Goal: Task Accomplishment & Management: Manage account settings

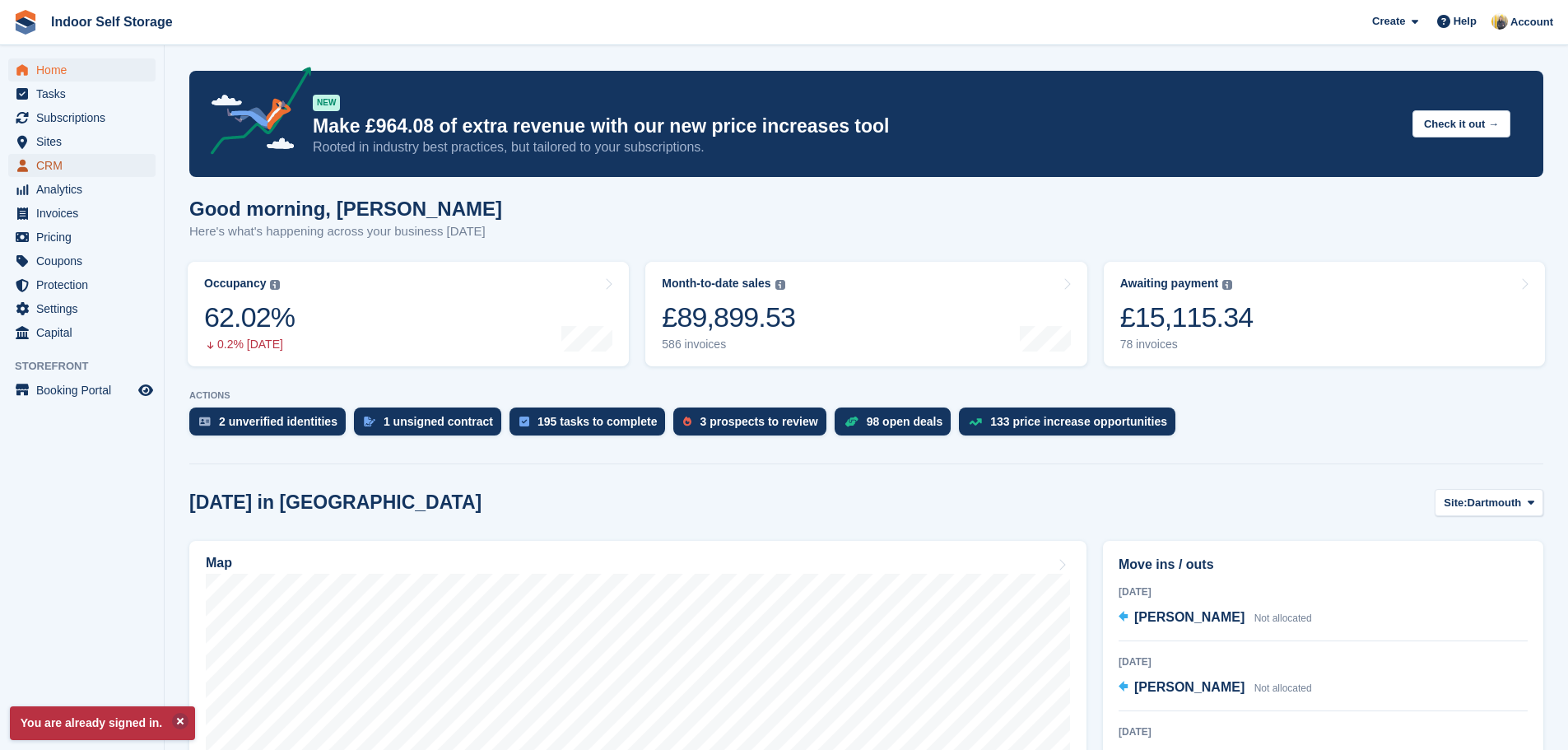
click at [42, 167] on span "CRM" at bounding box center [86, 165] width 99 height 23
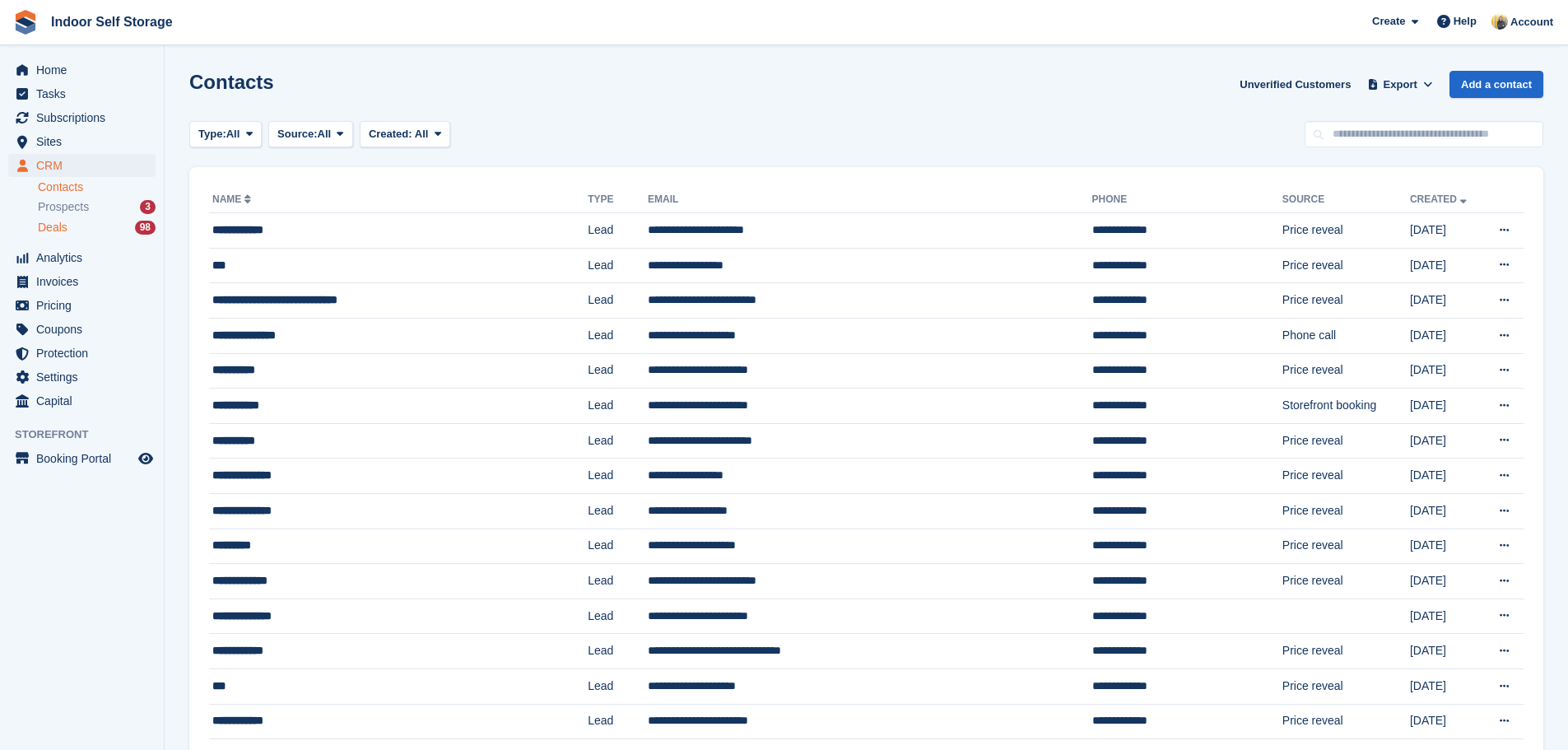
click at [65, 232] on span "Deals" at bounding box center [53, 228] width 30 height 16
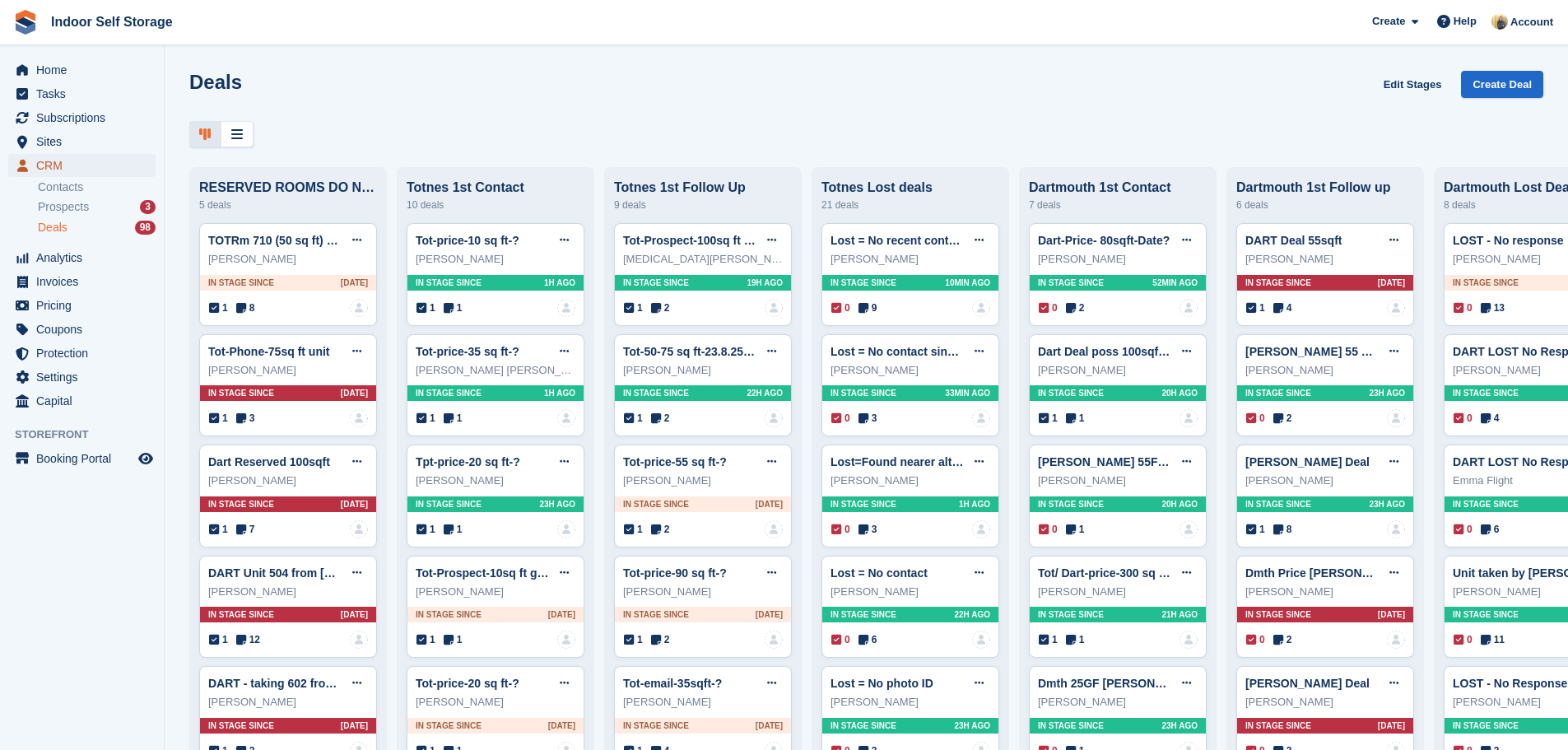
click at [95, 167] on span "CRM" at bounding box center [86, 165] width 99 height 23
click at [1078, 253] on div "Dart-Price- 80sqft-Date? Edit deal Mark as won Mark as lost Delete deal" at bounding box center [1117, 240] width 160 height 25
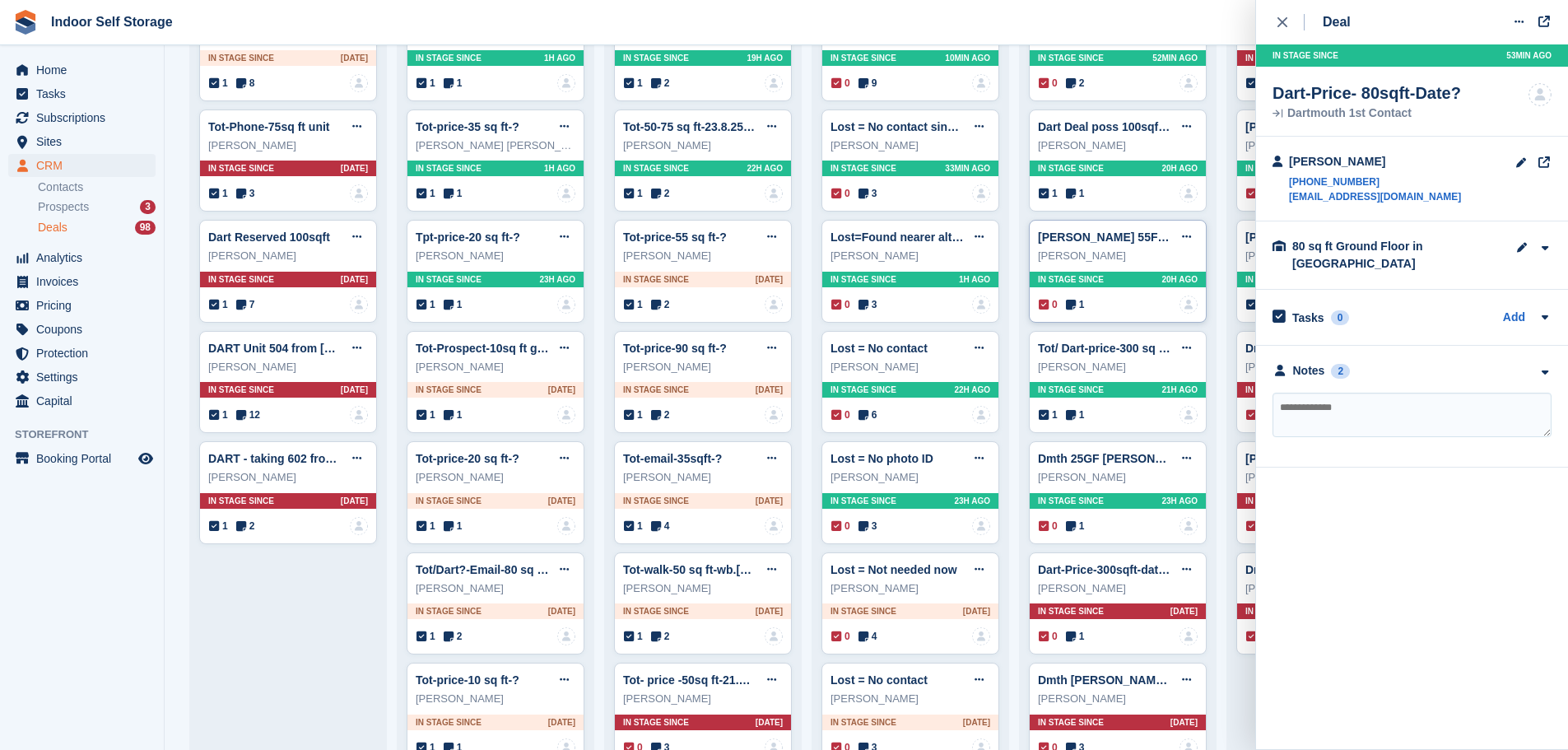
scroll to position [247, 0]
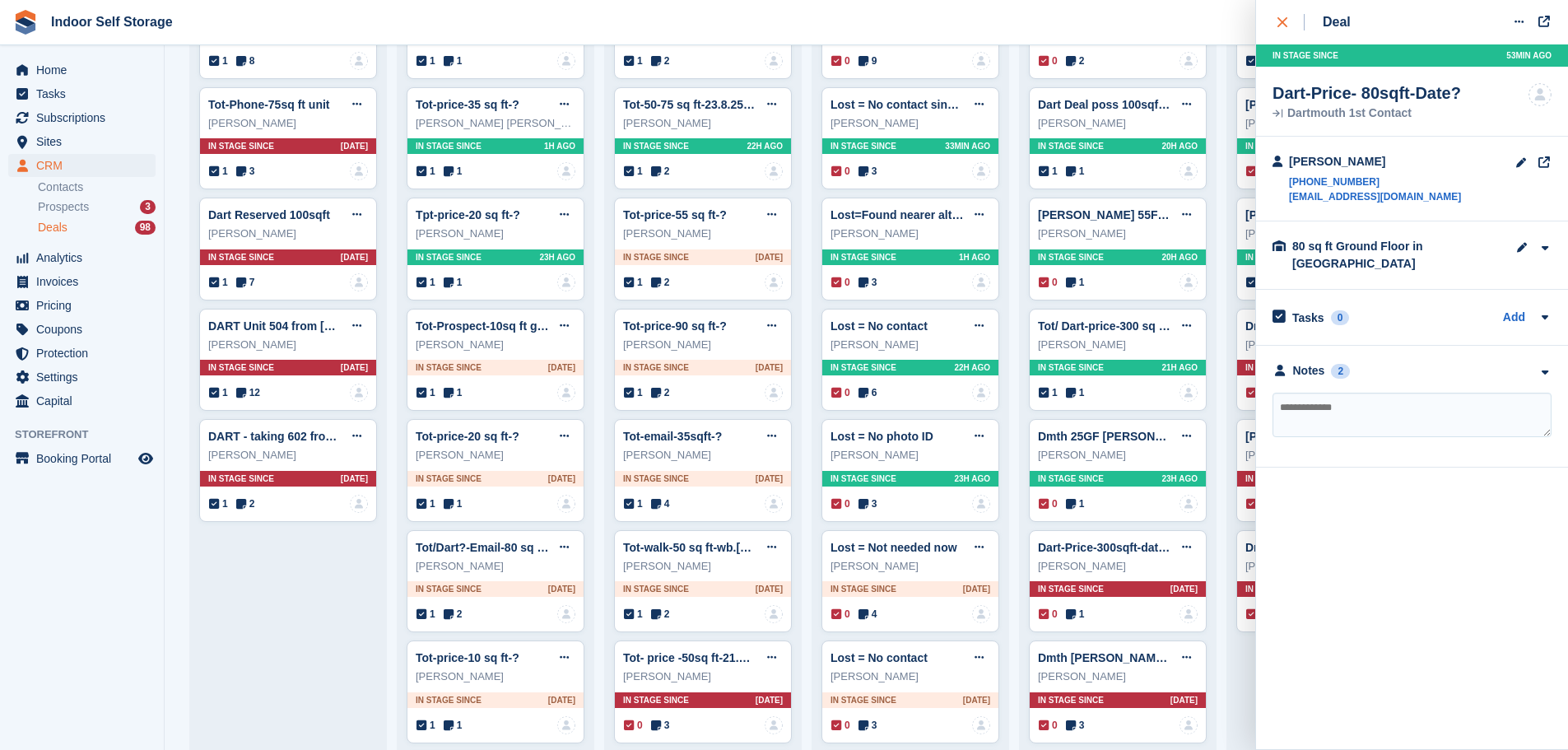
click at [1282, 22] on icon "close" at bounding box center [1282, 22] width 10 height 10
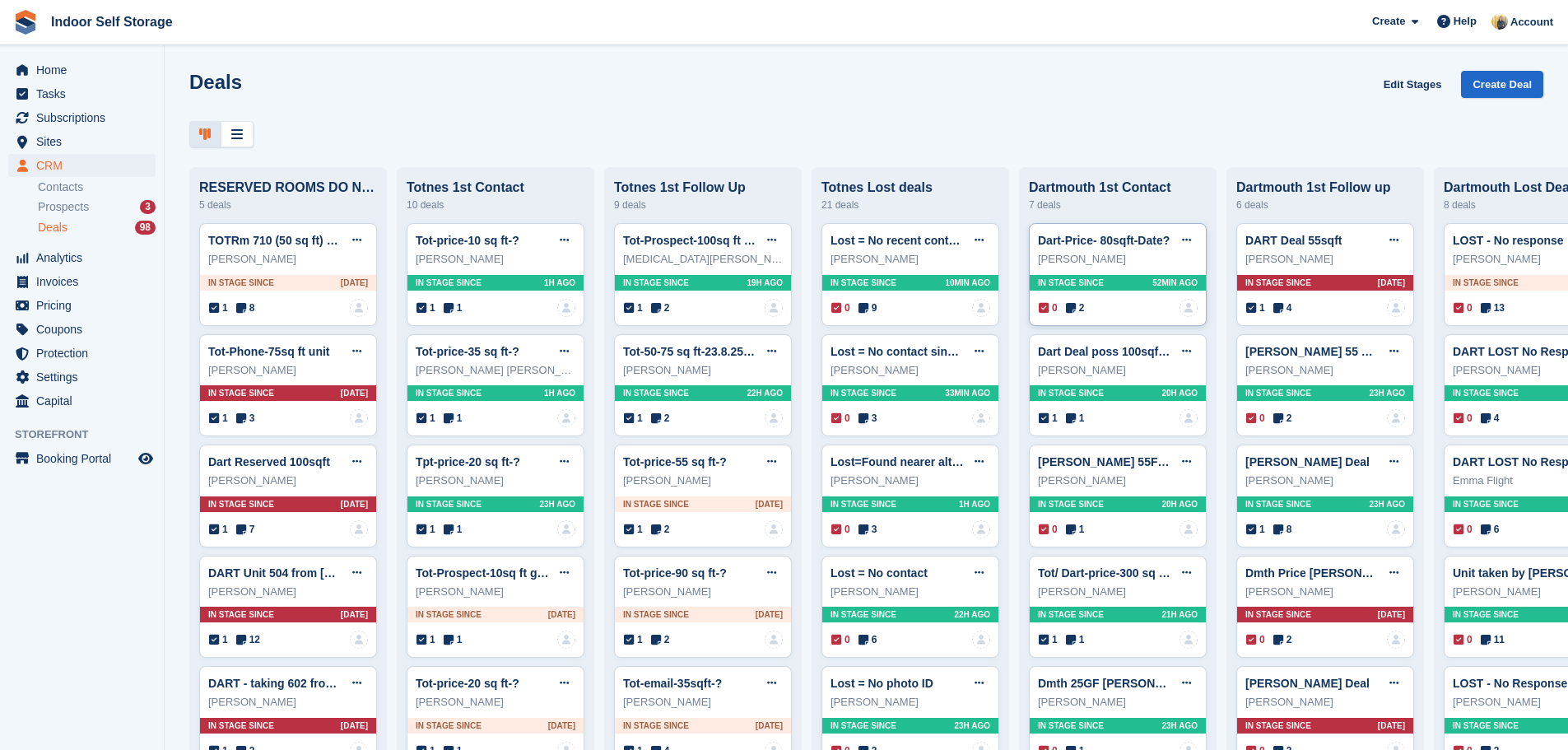
scroll to position [82, 0]
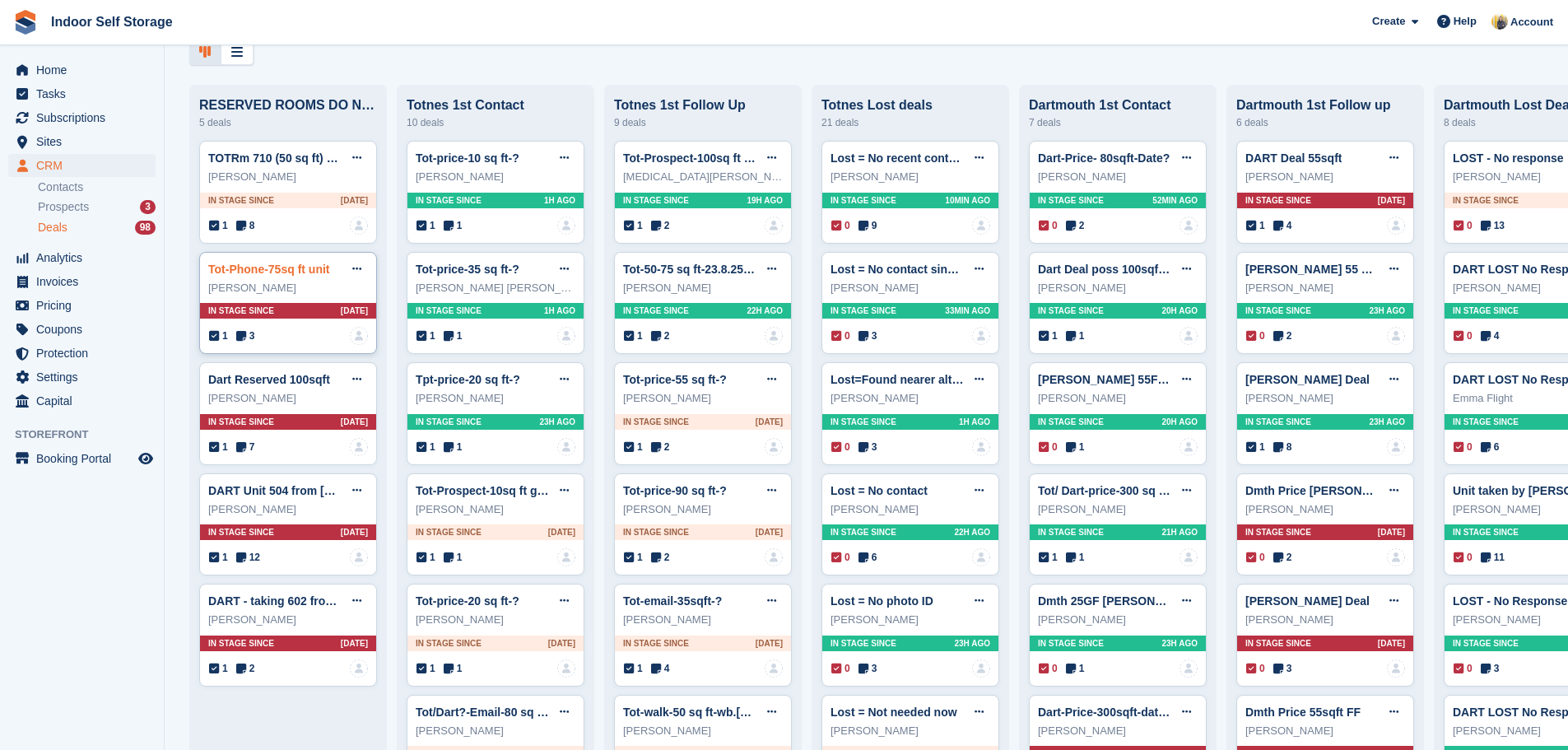
click at [299, 276] on link "Tot-Phone-75sq ft unit" at bounding box center [269, 269] width 122 height 13
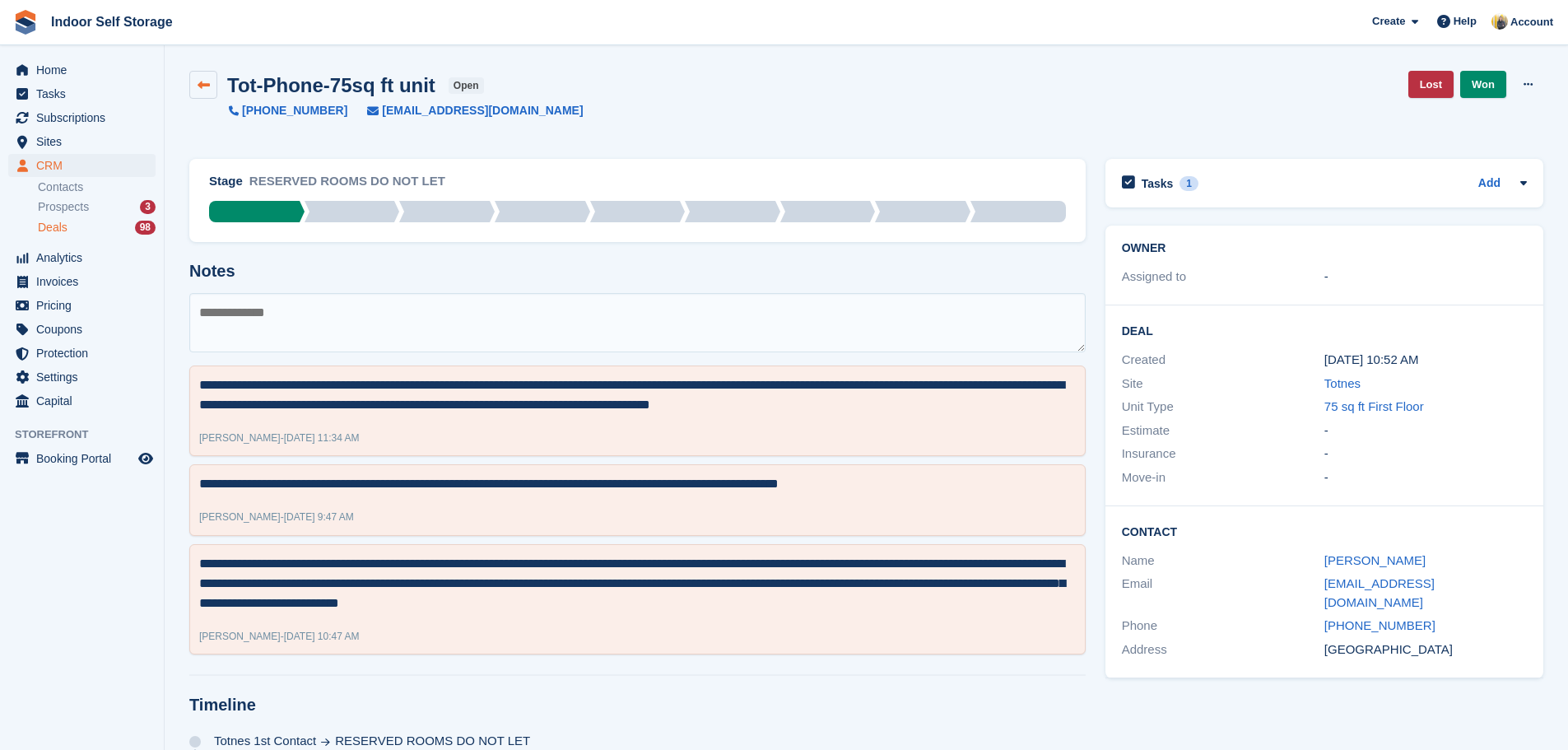
click at [204, 83] on icon at bounding box center [204, 85] width 12 height 12
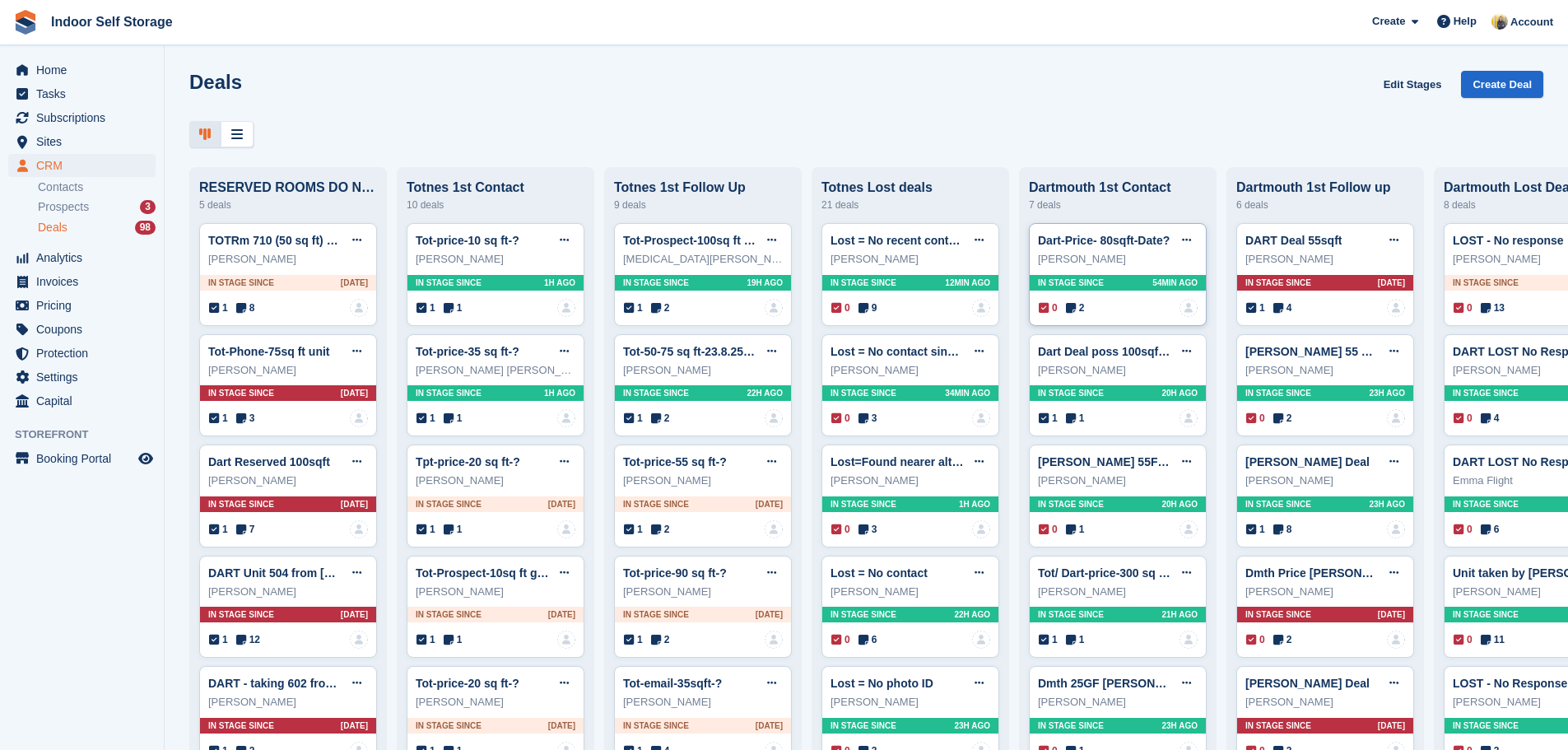
click at [1127, 253] on div "Dart-Price- 80sqft-Date? Edit deal Mark as won Mark as lost Delete deal" at bounding box center [1117, 240] width 160 height 25
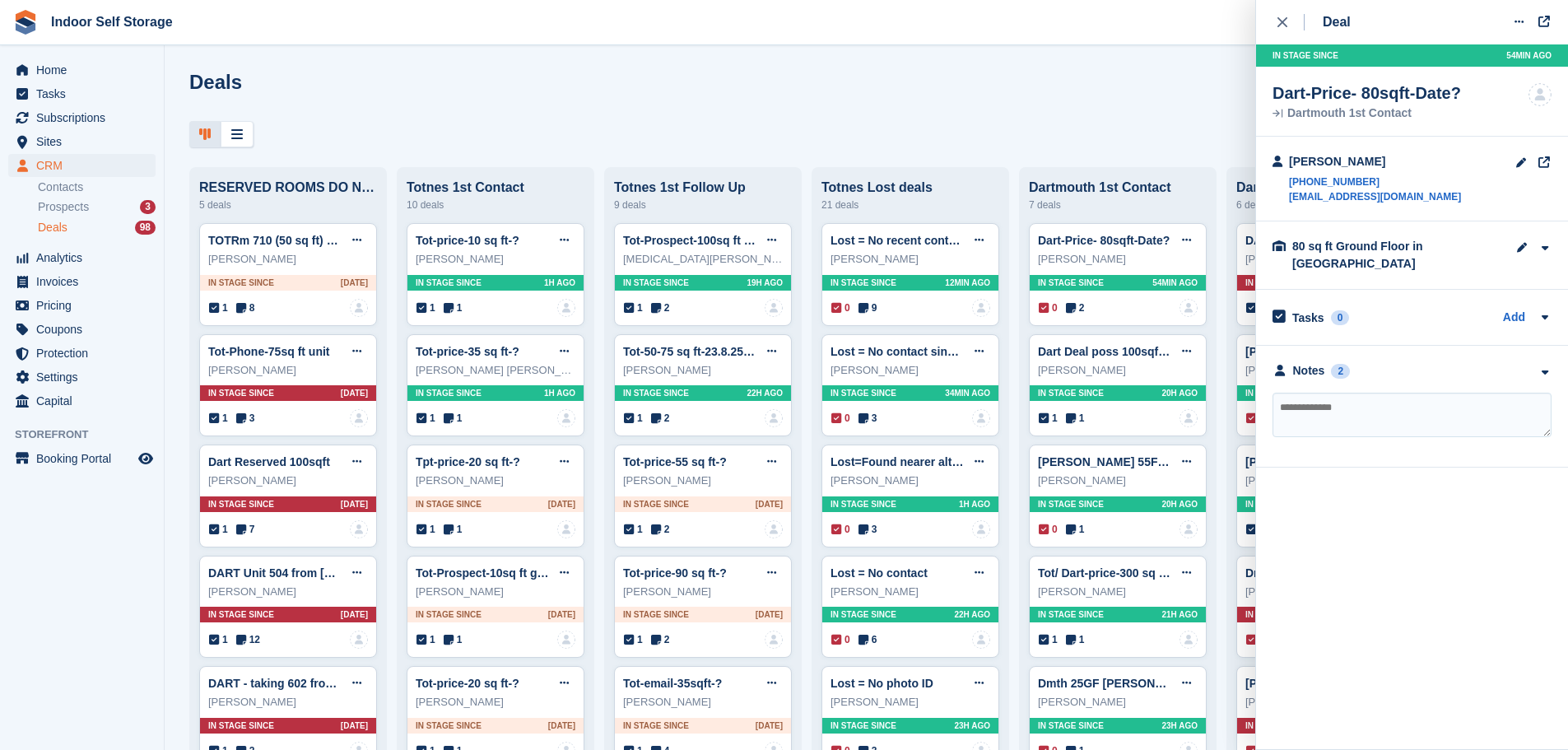
click at [1344, 170] on div "Andy mason +447590488429 bigboymarine@hotmail.com" at bounding box center [1375, 178] width 172 height 51
click at [1336, 164] on div "Andy mason" at bounding box center [1375, 162] width 172 height 18
click at [1519, 163] on icon at bounding box center [1522, 163] width 12 height 1
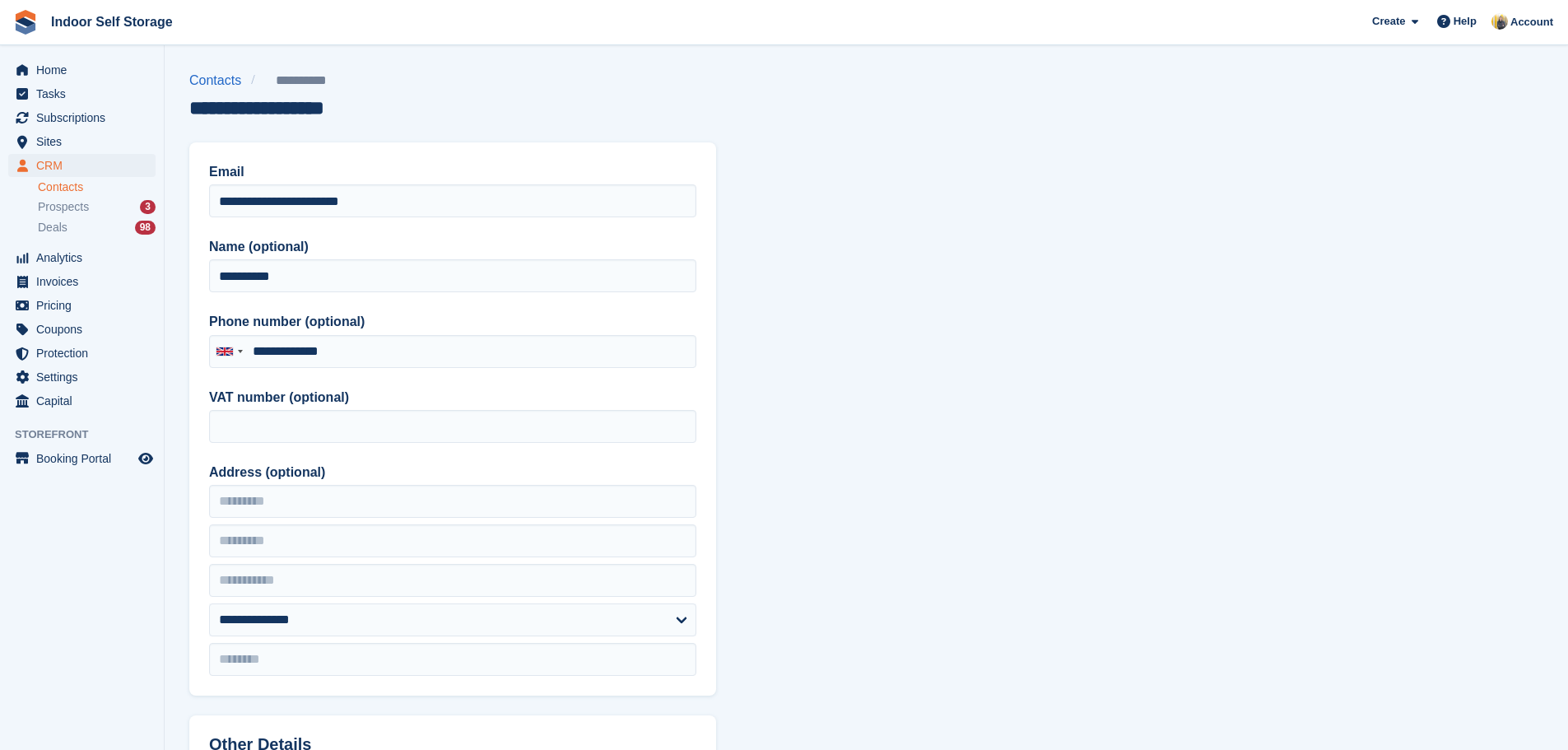
type input "**********"
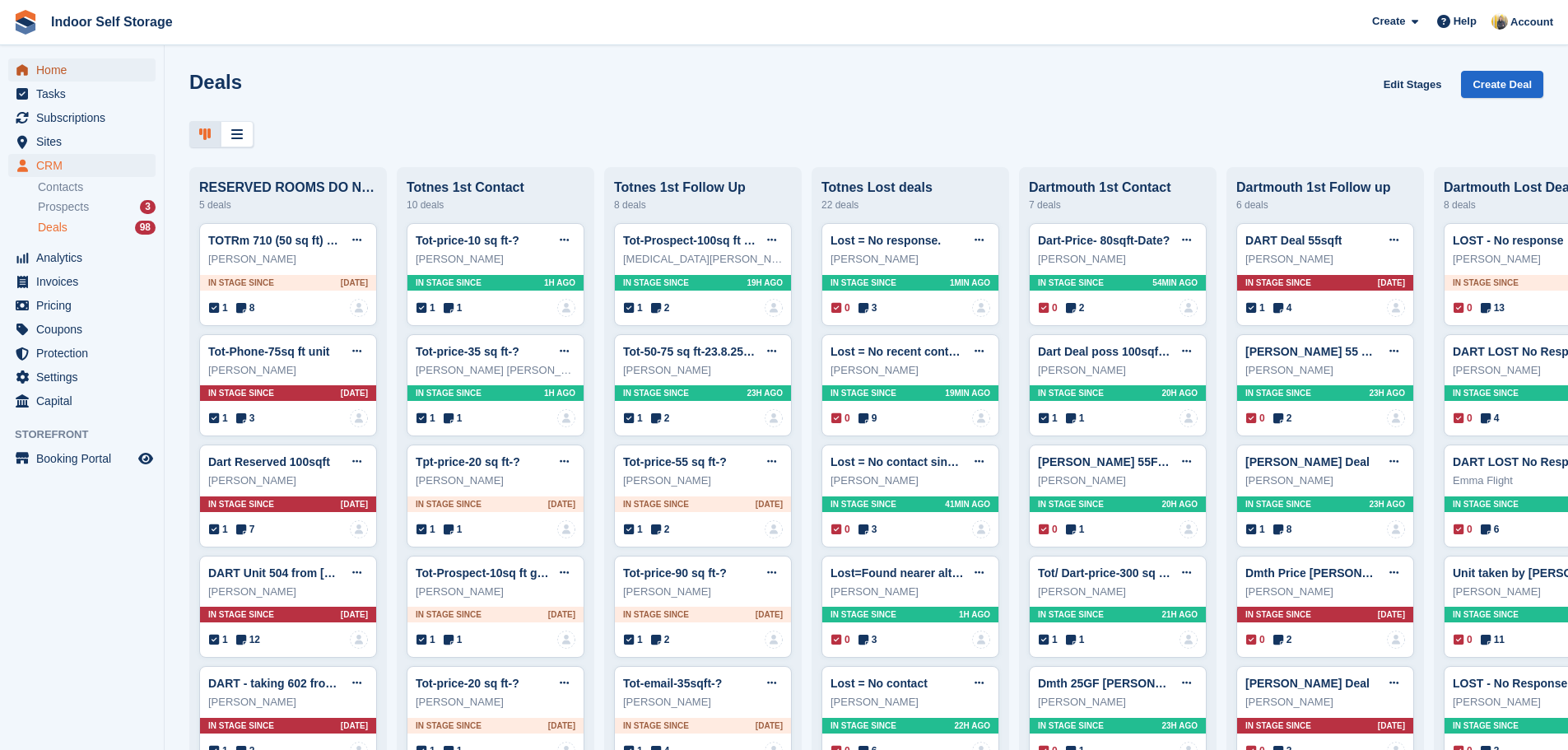
click at [74, 74] on span "Home" at bounding box center [86, 70] width 99 height 23
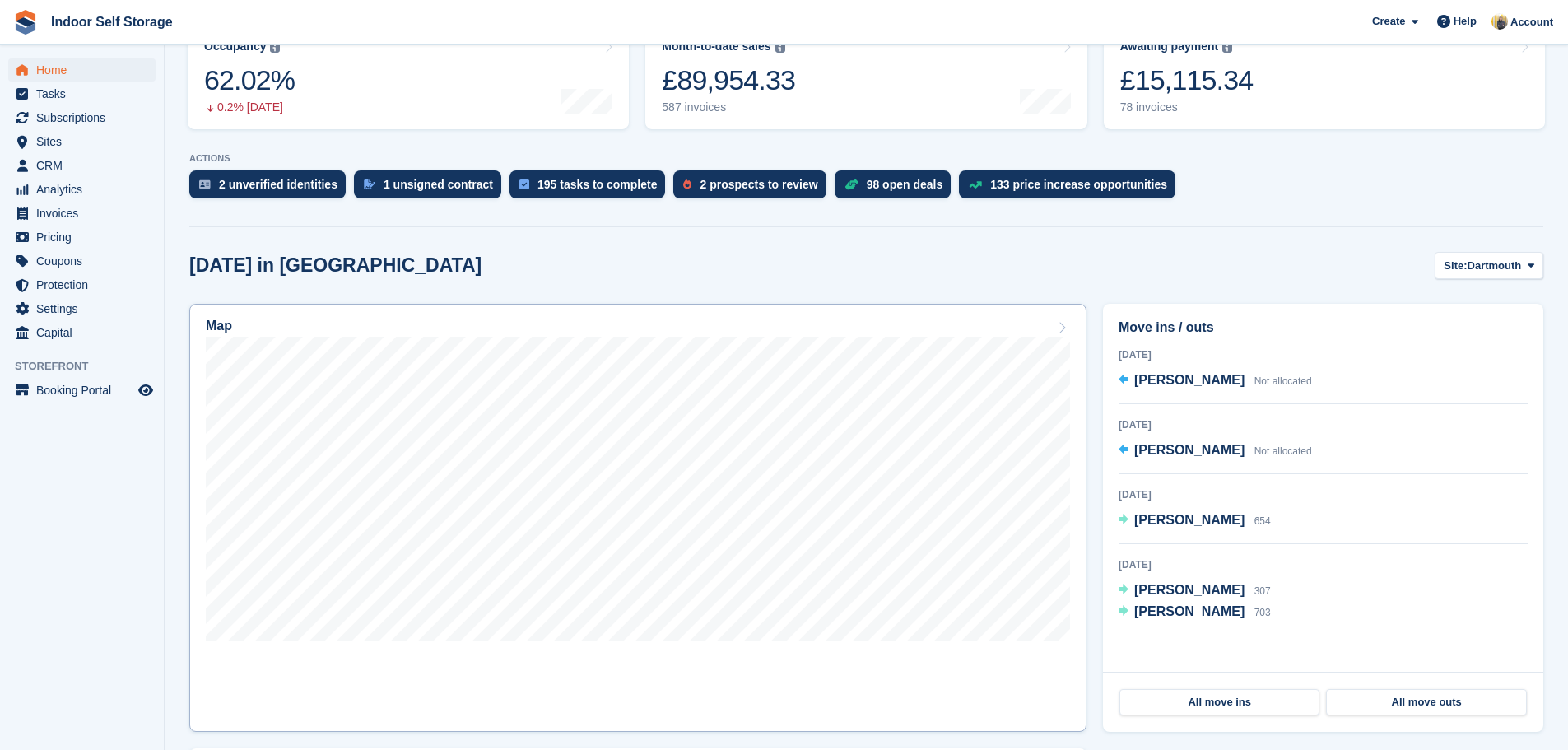
scroll to position [247, 0]
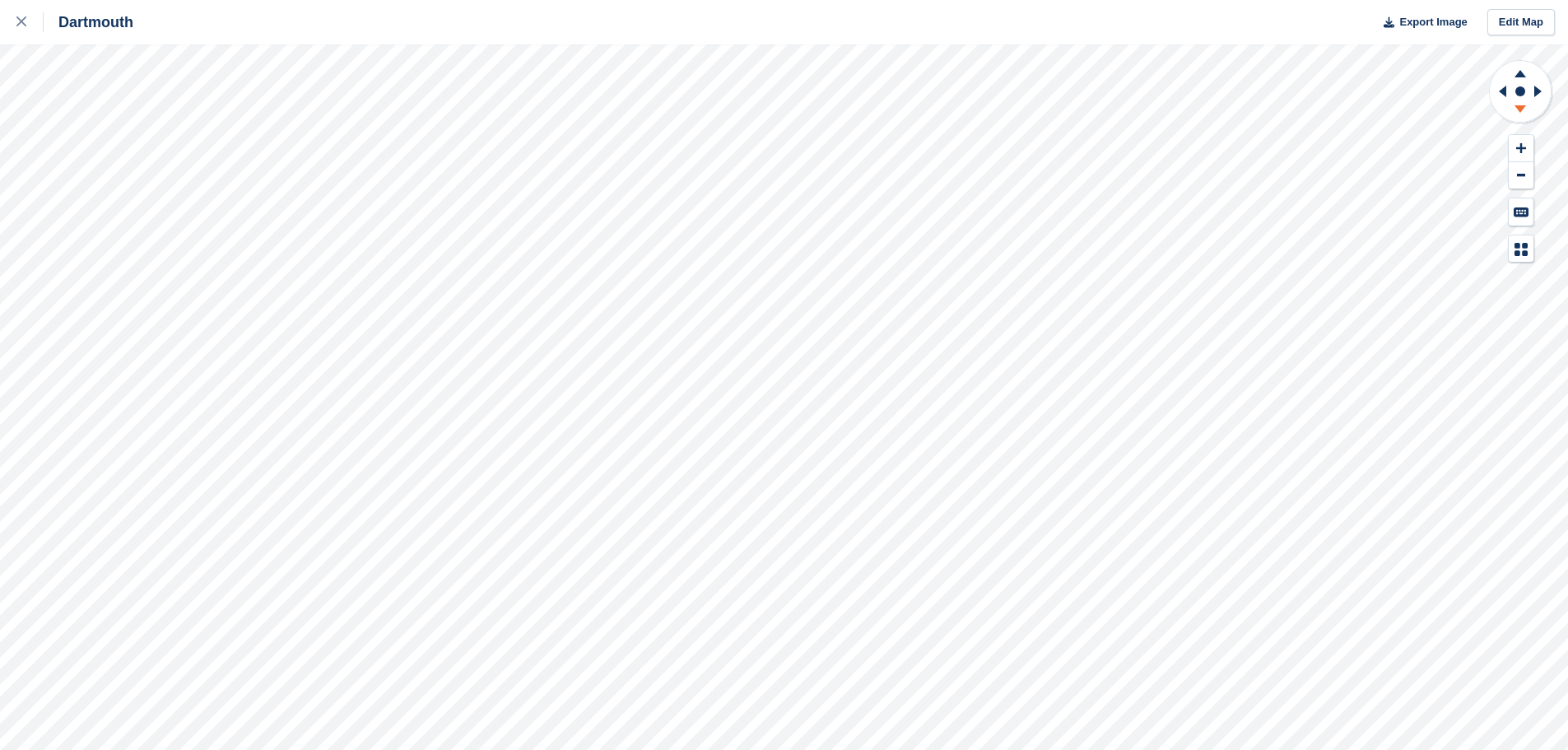
click at [1521, 110] on icon at bounding box center [1520, 109] width 11 height 7
click at [1519, 74] on icon at bounding box center [1520, 73] width 11 height 7
click at [1520, 102] on icon at bounding box center [1520, 111] width 42 height 20
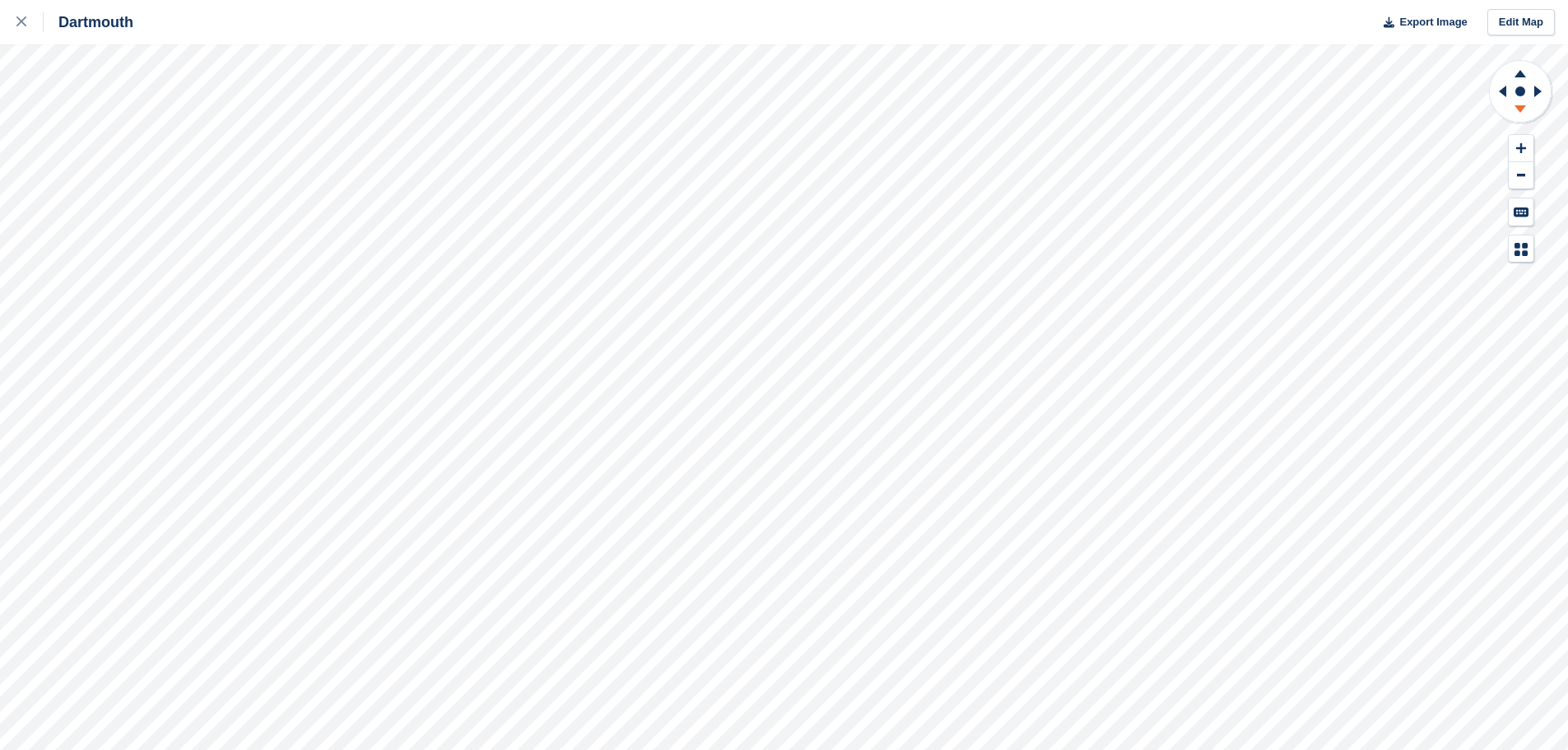
click at [1520, 102] on icon at bounding box center [1520, 111] width 42 height 20
